Goal: Transaction & Acquisition: Obtain resource

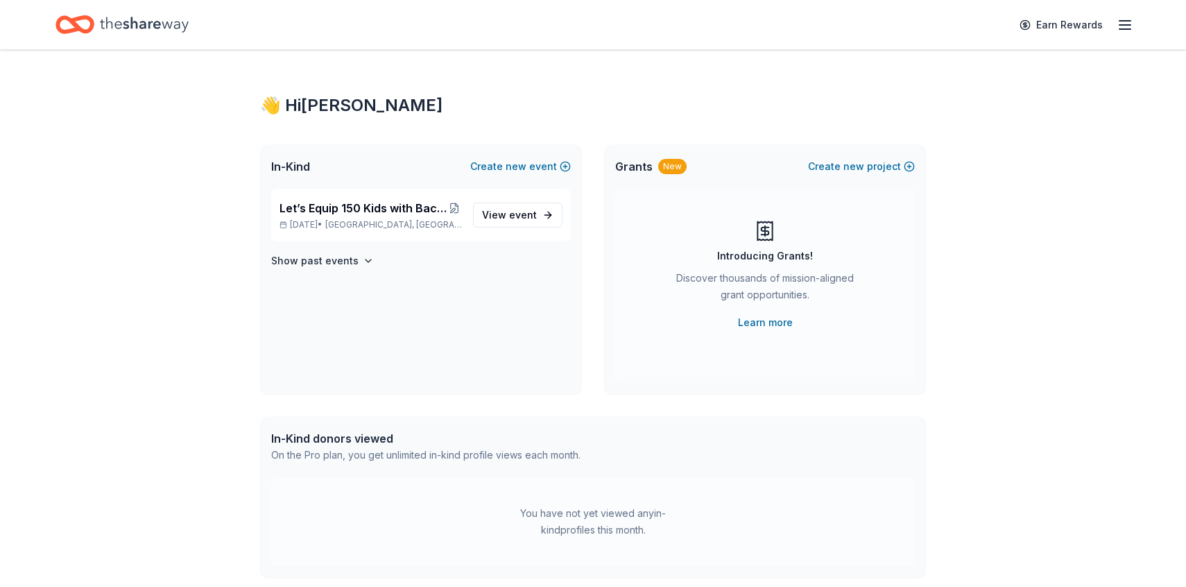
click at [139, 22] on icon "Home" at bounding box center [144, 24] width 89 height 28
click at [1118, 19] on icon "button" at bounding box center [1124, 25] width 17 height 17
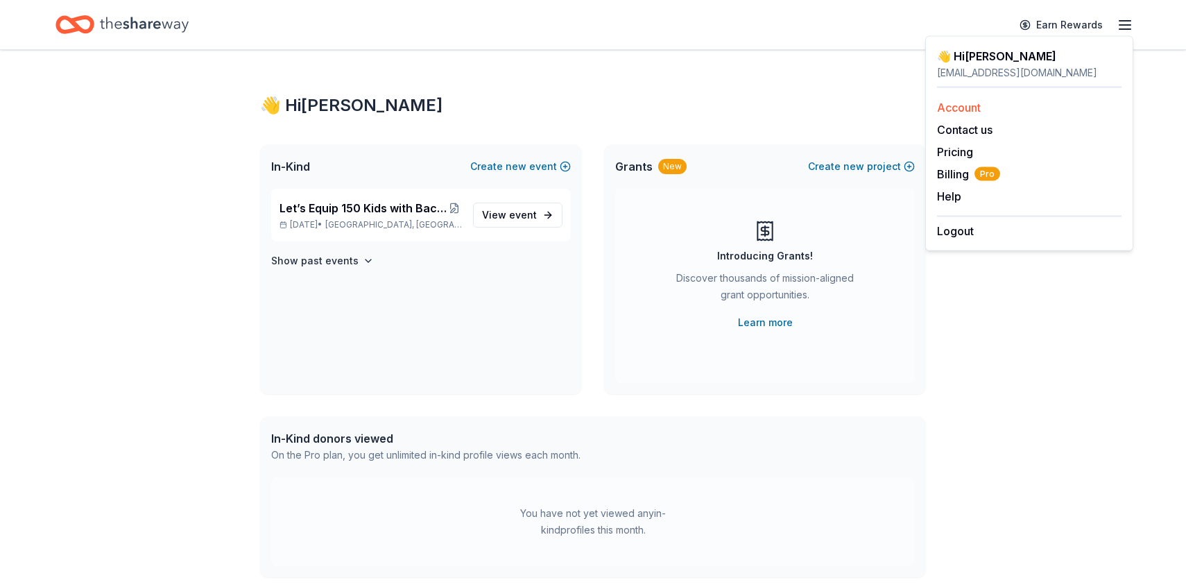
click at [967, 101] on link "Account" at bounding box center [959, 108] width 44 height 14
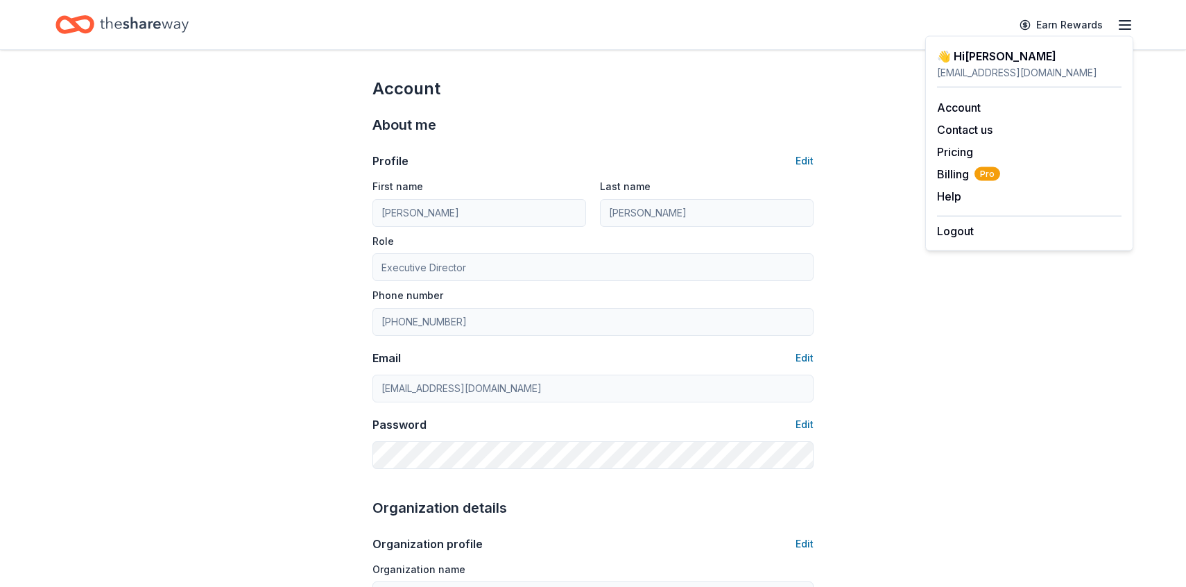
click at [148, 19] on icon "Home" at bounding box center [144, 24] width 89 height 28
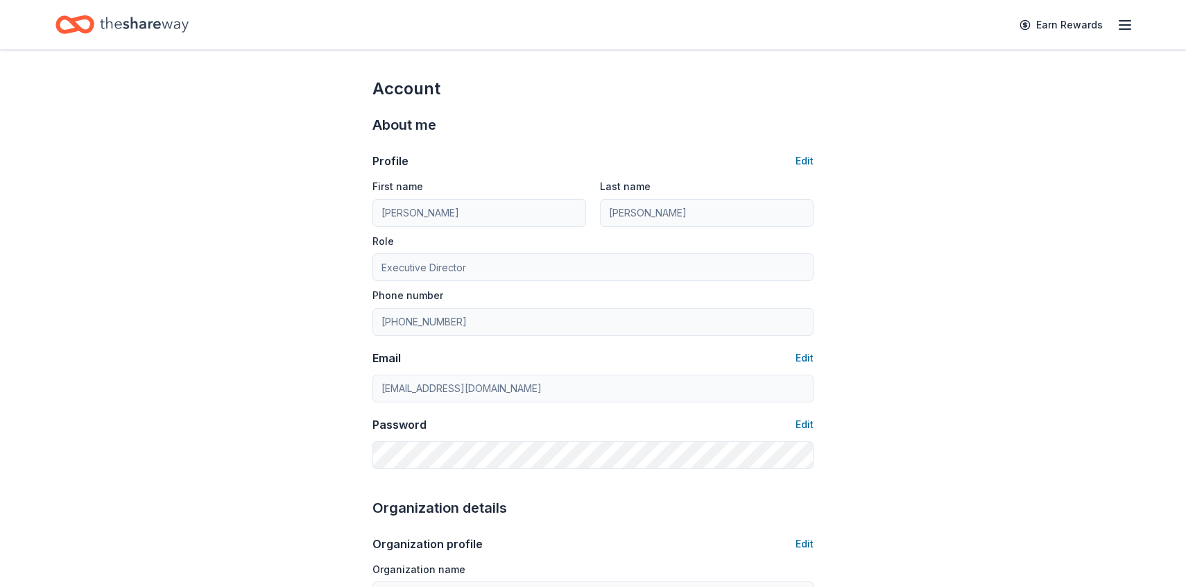
click at [148, 19] on icon "Home" at bounding box center [144, 24] width 89 height 28
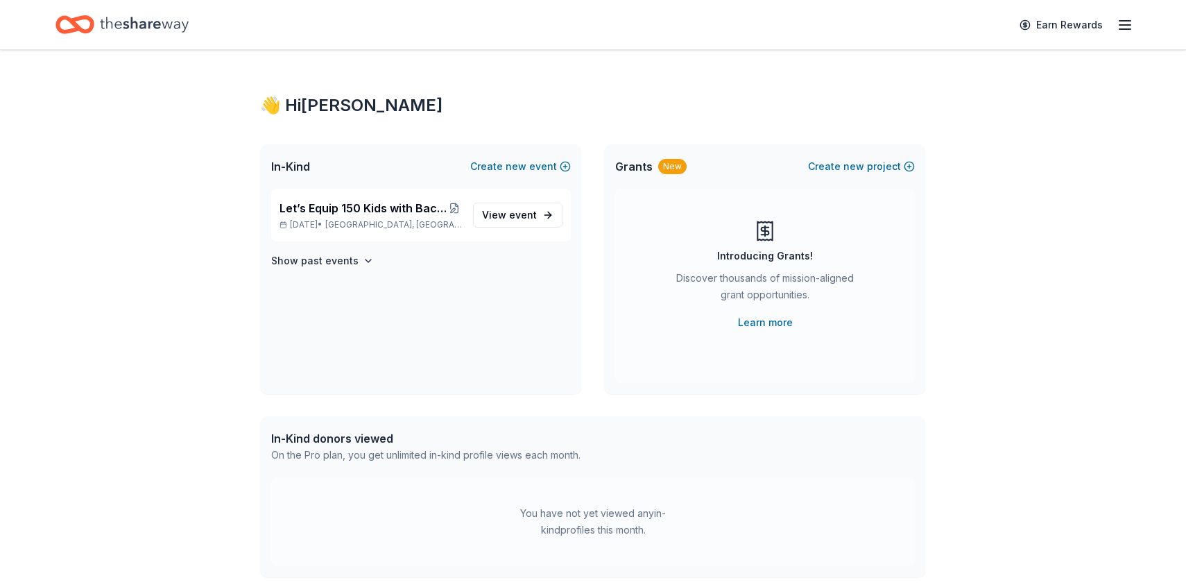
click at [1123, 26] on icon "button" at bounding box center [1124, 25] width 17 height 17
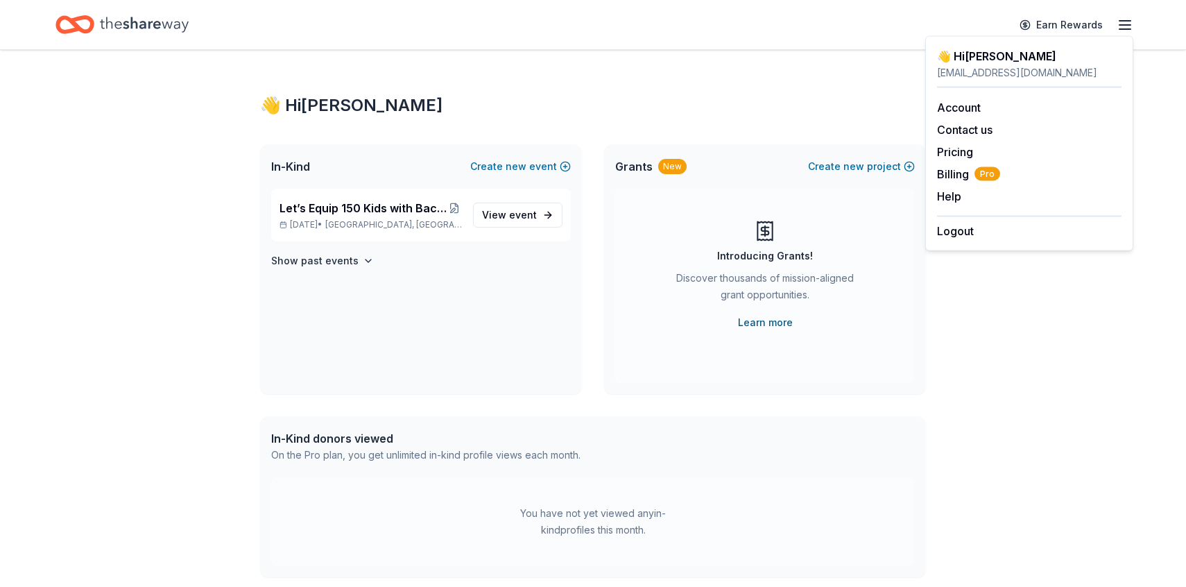
click at [770, 324] on link "Learn more" at bounding box center [765, 322] width 55 height 17
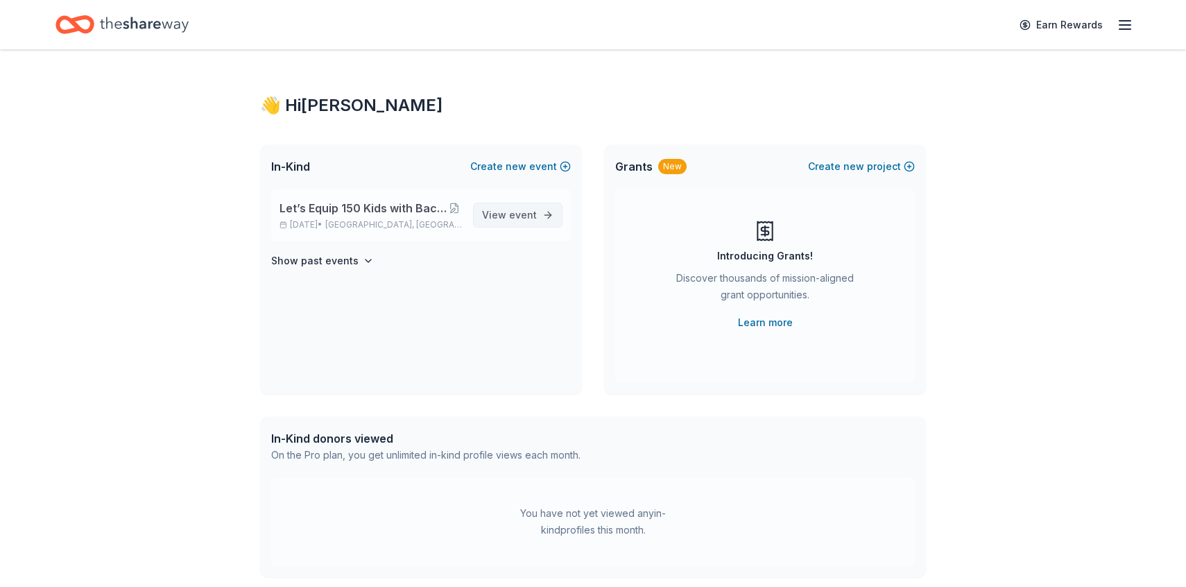
click at [519, 209] on span "event" at bounding box center [523, 215] width 28 height 12
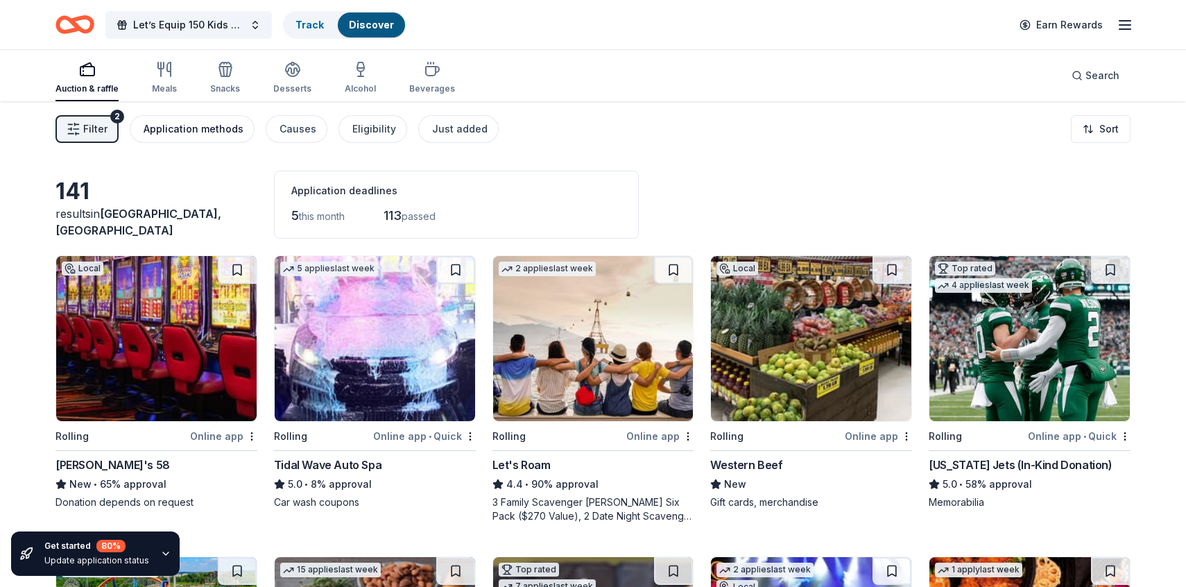
click at [198, 125] on div "Application methods" at bounding box center [194, 129] width 100 height 17
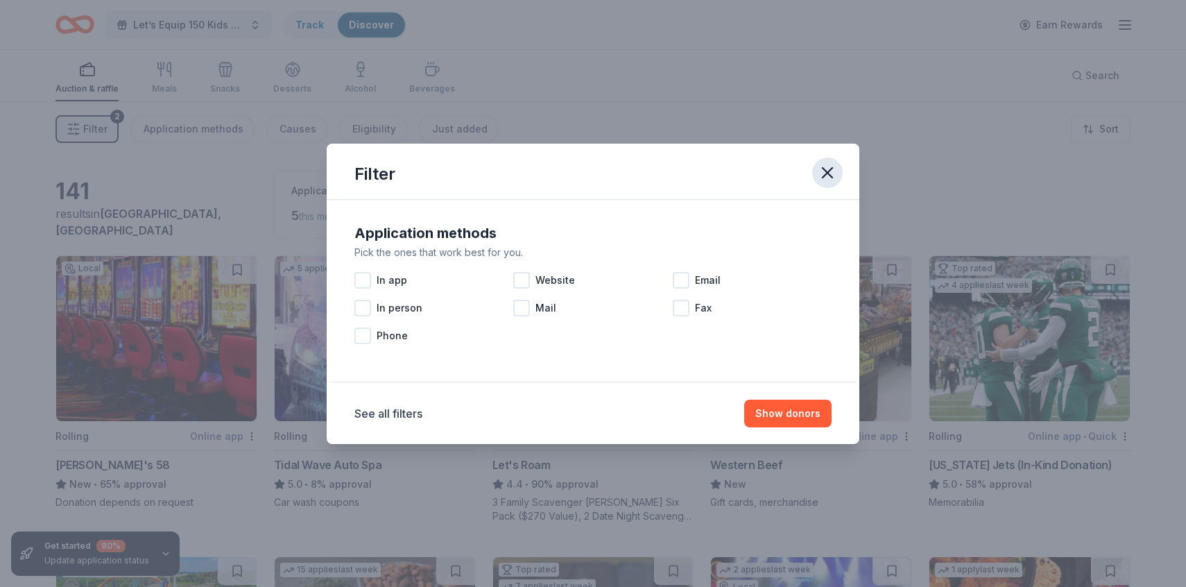
click at [836, 168] on icon "button" at bounding box center [827, 172] width 19 height 19
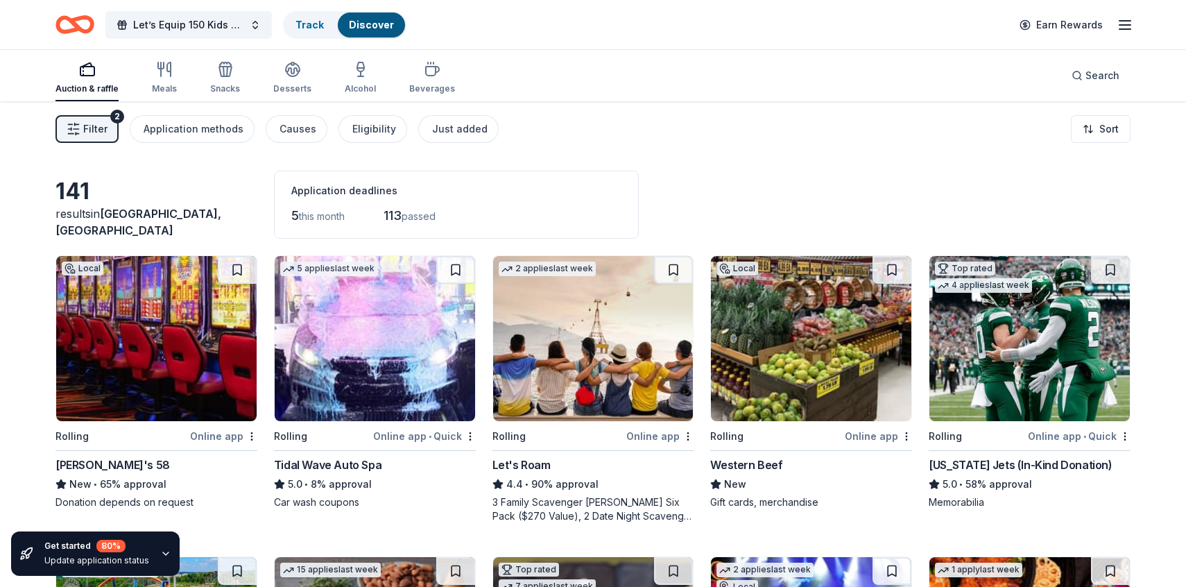
click at [320, 213] on span "this month" at bounding box center [322, 216] width 46 height 12
click at [293, 215] on span "5" at bounding box center [295, 215] width 8 height 15
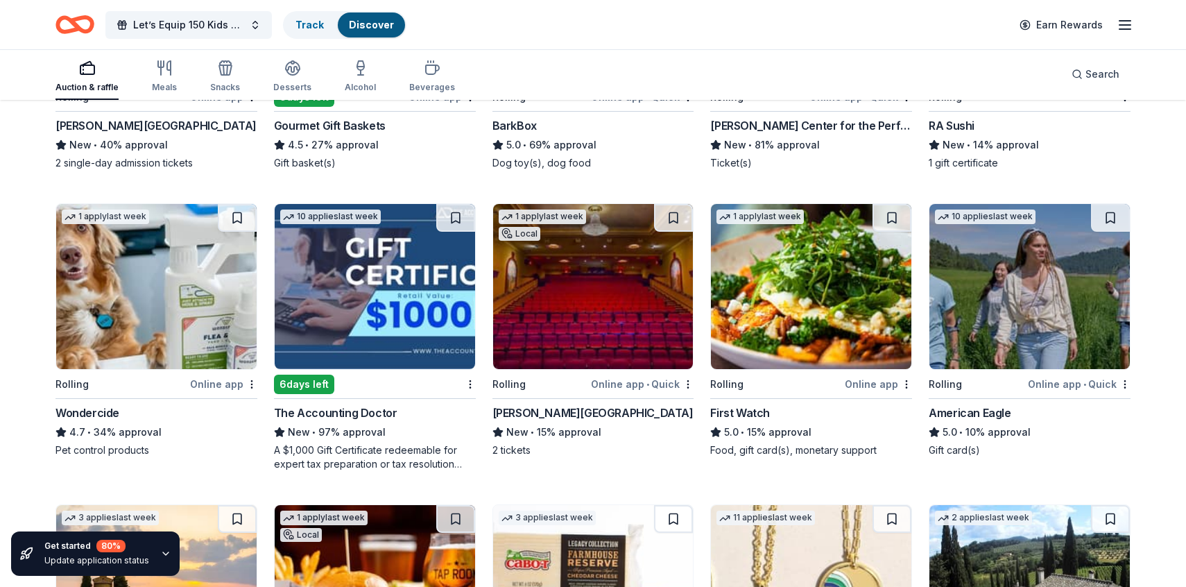
scroll to position [643, 0]
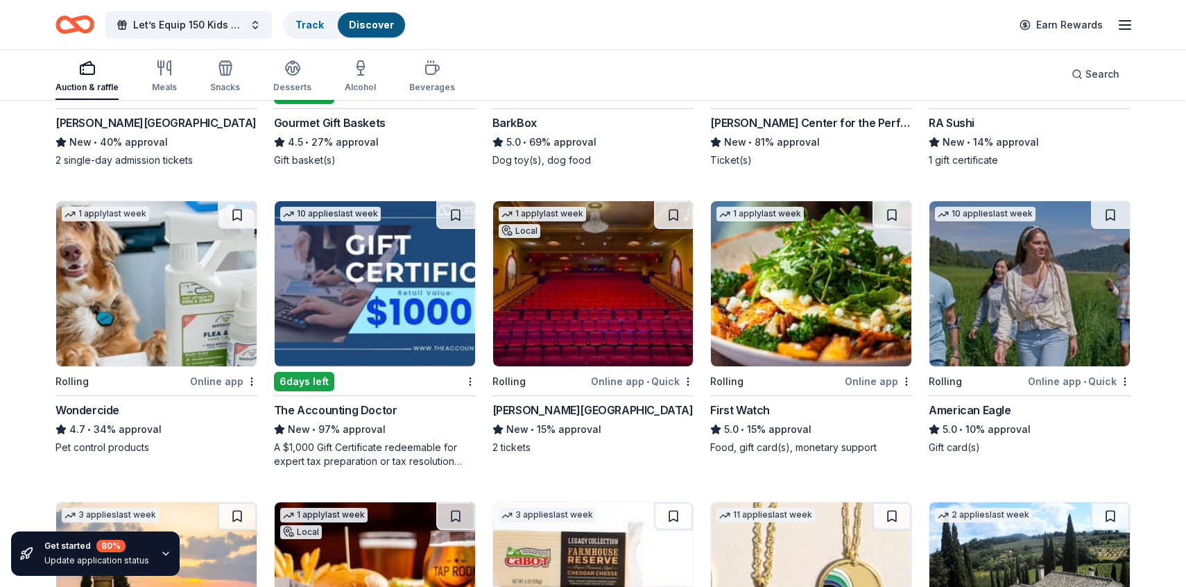
click at [598, 266] on img at bounding box center [593, 283] width 200 height 165
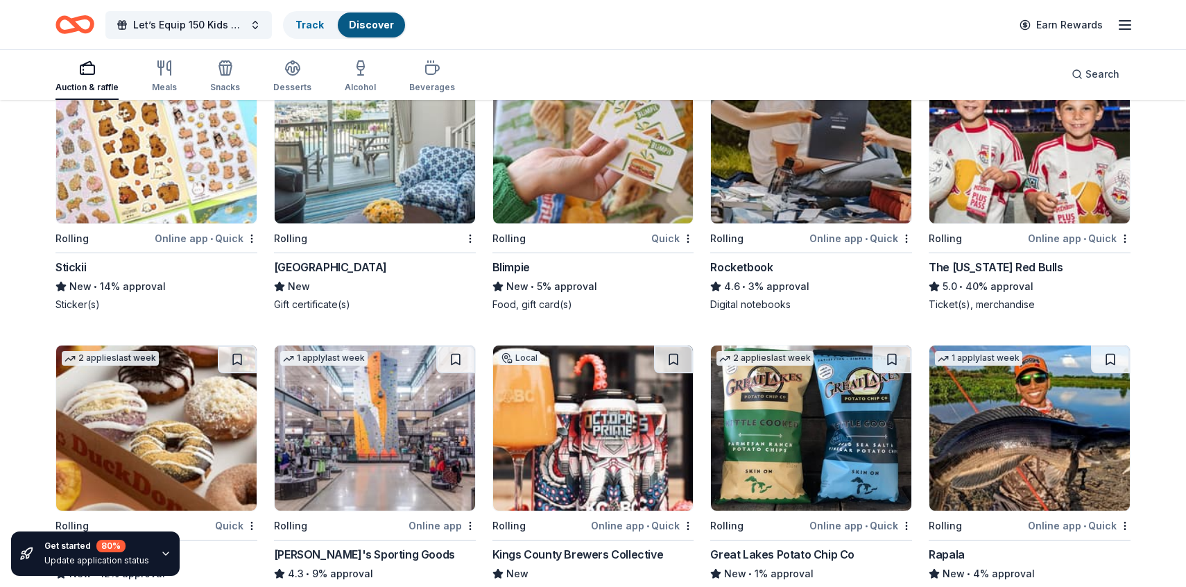
scroll to position [3256, 0]
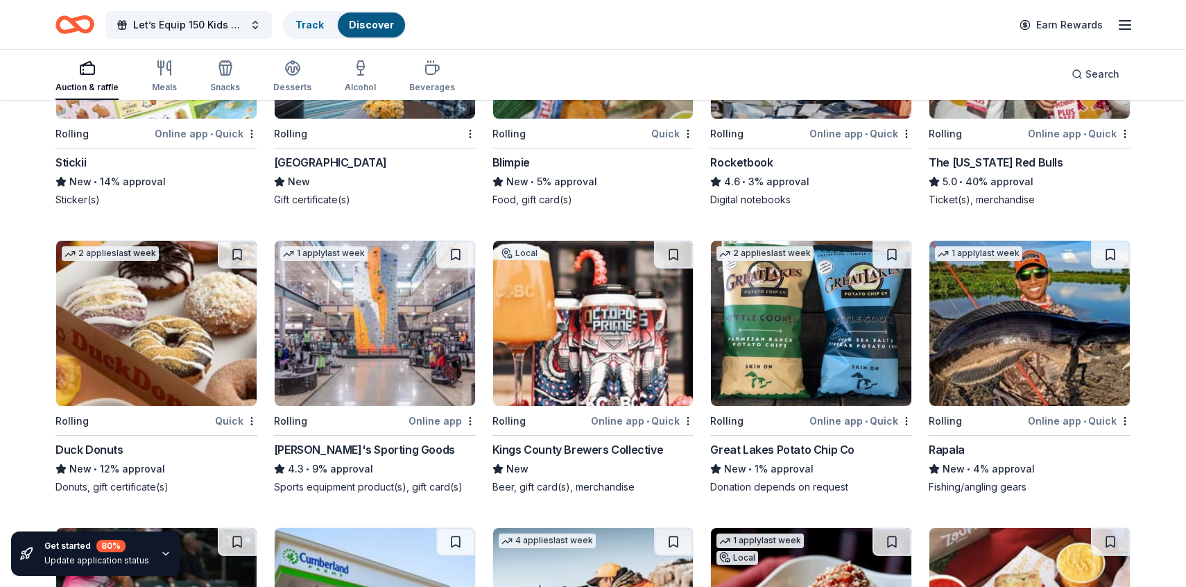
click at [180, 308] on img at bounding box center [156, 323] width 200 height 165
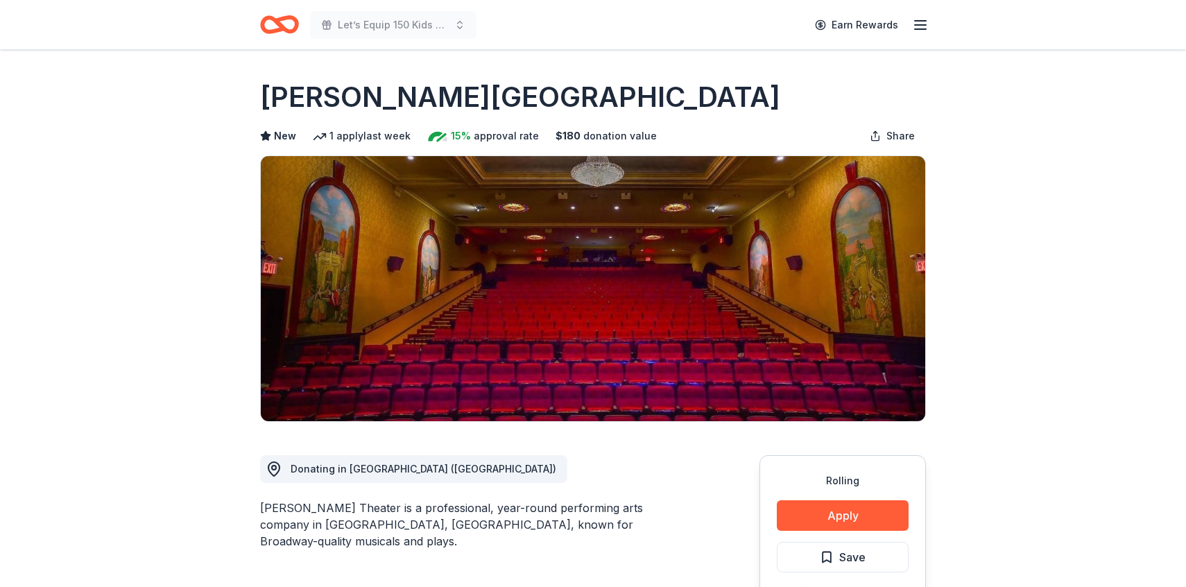
click at [918, 26] on icon "button" at bounding box center [920, 25] width 17 height 17
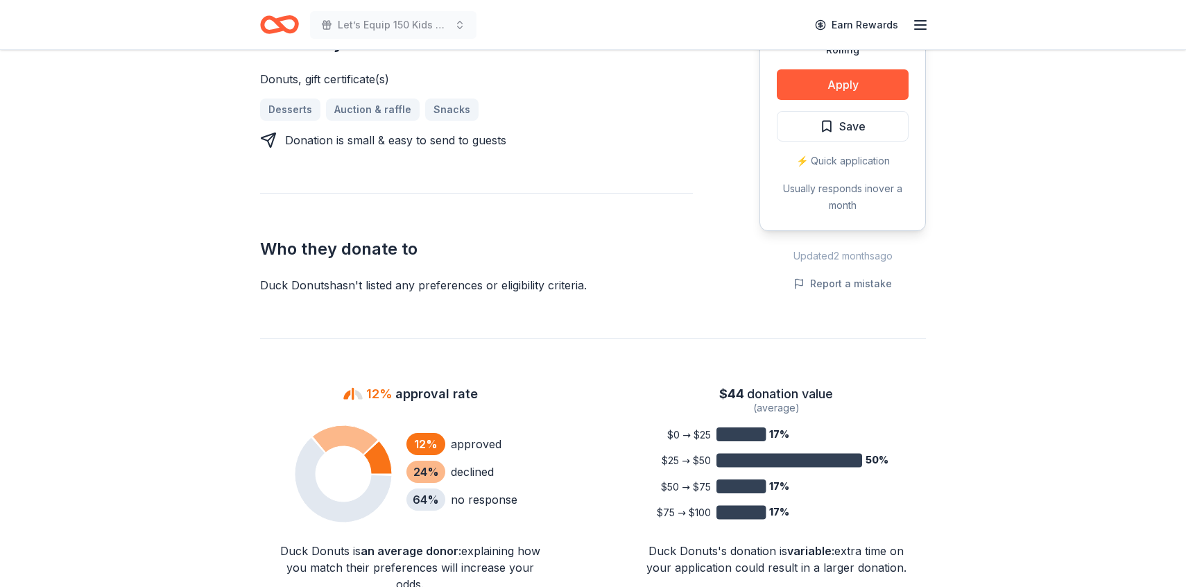
scroll to position [660, 0]
